Goal: Complete application form: Complete application form

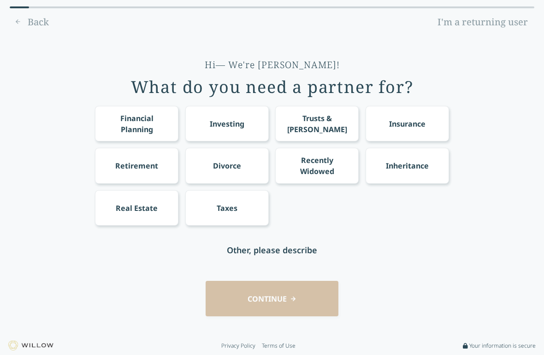
click at [250, 148] on div "Divorce" at bounding box center [226, 165] width 83 height 35
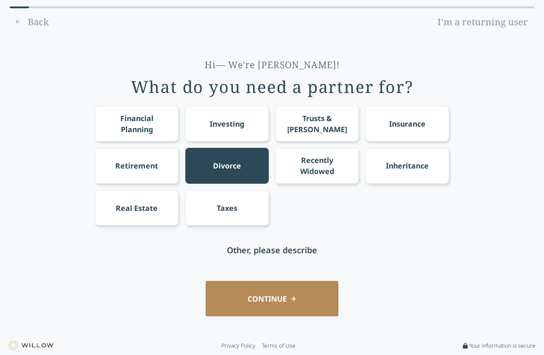
click at [287, 307] on button "CONTINUE" at bounding box center [272, 298] width 133 height 35
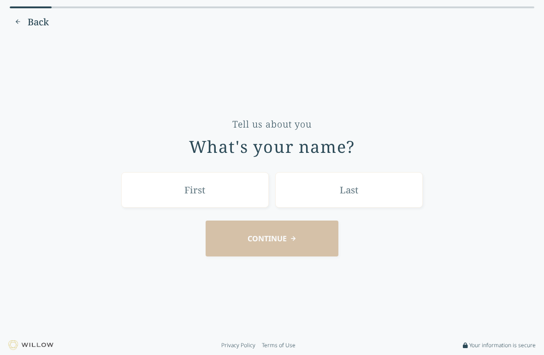
click at [243, 189] on input "text" at bounding box center [194, 189] width 147 height 35
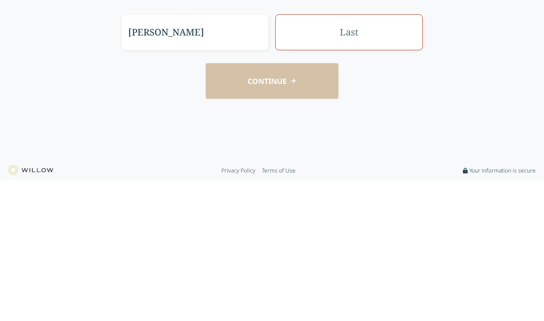
type input "[PERSON_NAME]"
click at [390, 204] on div "CONTINUE" at bounding box center [272, 221] width 518 height 35
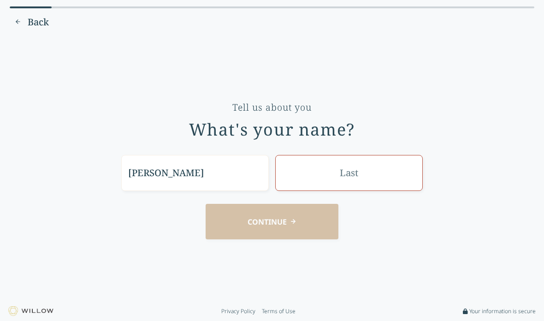
click at [399, 177] on input "text" at bounding box center [348, 172] width 147 height 35
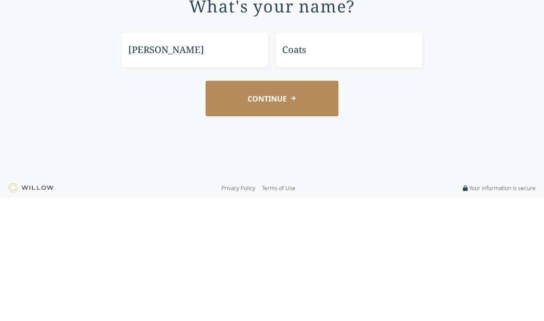
type input "Coats"
click at [316, 204] on button "CONTINUE" at bounding box center [272, 221] width 133 height 35
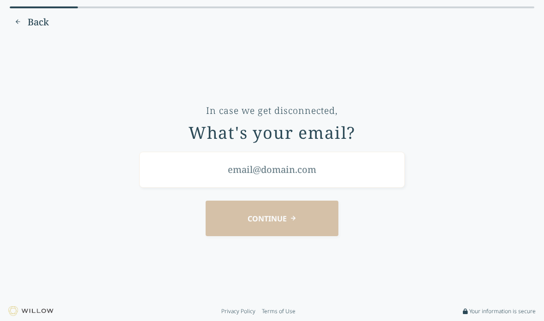
click at [331, 162] on input "email" at bounding box center [271, 169] width 265 height 35
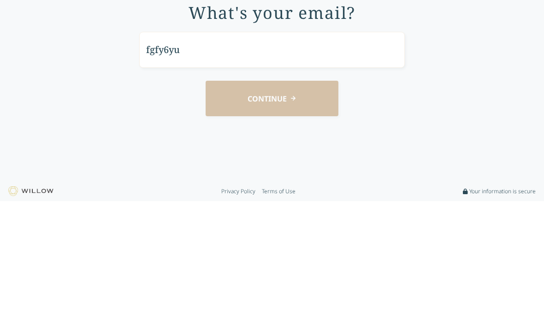
type input "fgfy6yu"
click at [414, 200] on div "CONTINUE" at bounding box center [272, 217] width 518 height 35
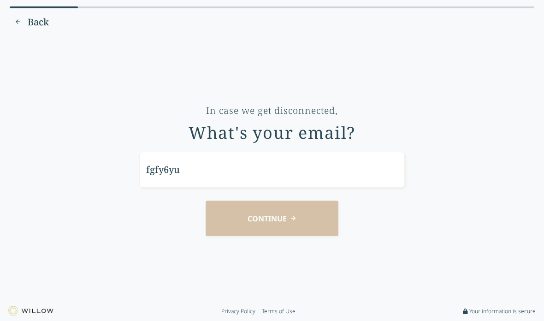
click at [303, 227] on div "CONTINUE" at bounding box center [272, 217] width 518 height 35
click at [303, 226] on div "CONTINUE" at bounding box center [272, 217] width 518 height 35
click at [306, 221] on div "CONTINUE" at bounding box center [272, 217] width 518 height 35
click at [292, 210] on div "CONTINUE" at bounding box center [272, 217] width 518 height 35
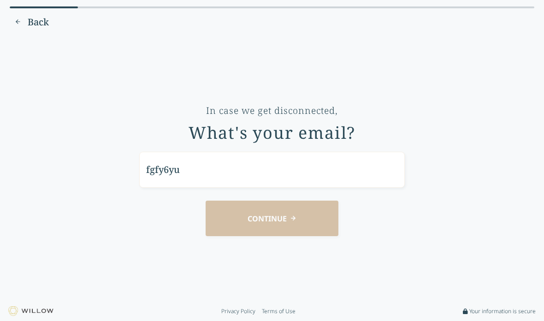
click at [292, 210] on div "CONTINUE" at bounding box center [272, 217] width 518 height 35
click at [288, 219] on div "CONTINUE" at bounding box center [272, 217] width 518 height 35
click at [300, 244] on div "In case we get disconnected, What's your email? fgfy6yu CONTINUE" at bounding box center [272, 168] width 518 height 253
